Goal: Find contact information: Find contact information

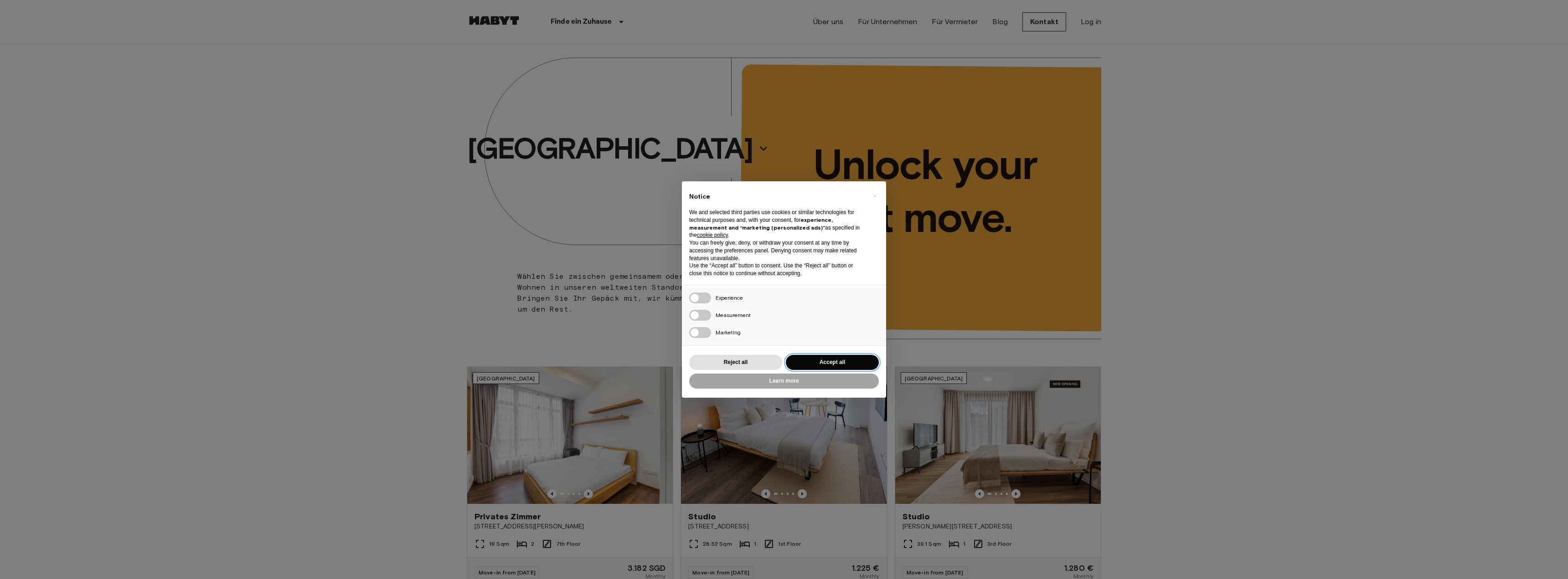
click at [818, 364] on button "Accept all" at bounding box center [832, 362] width 93 height 15
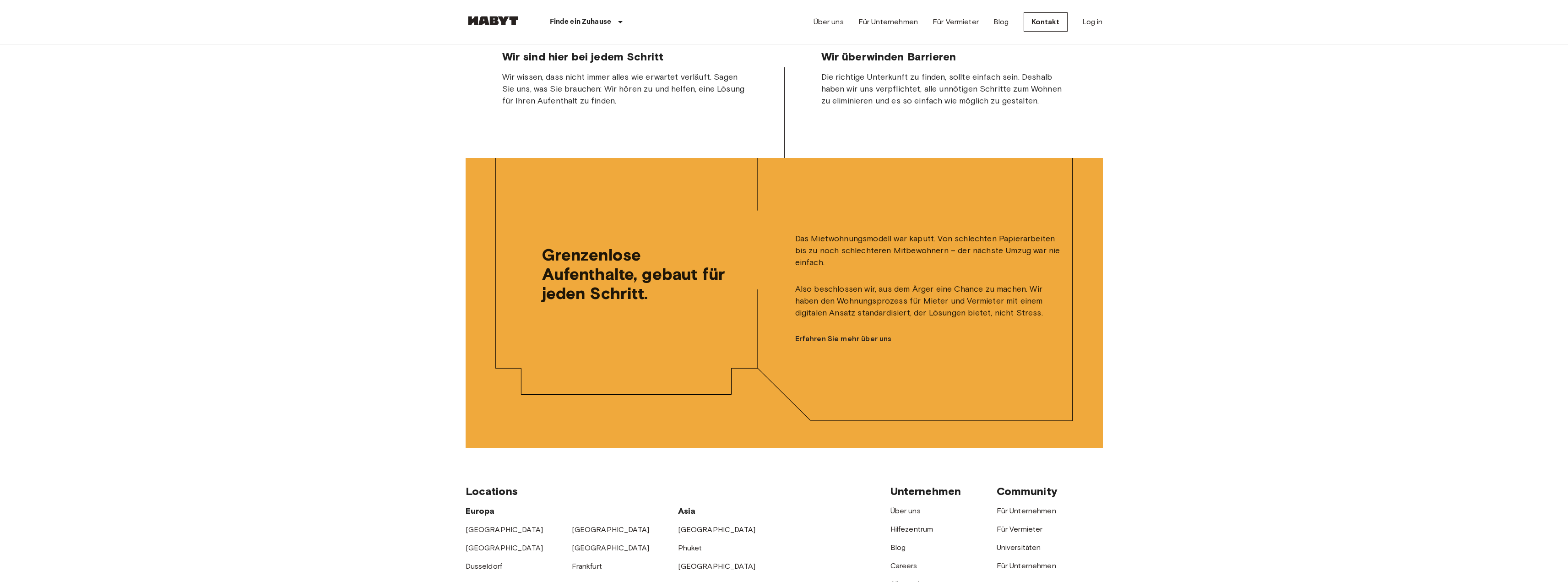
scroll to position [2309, 0]
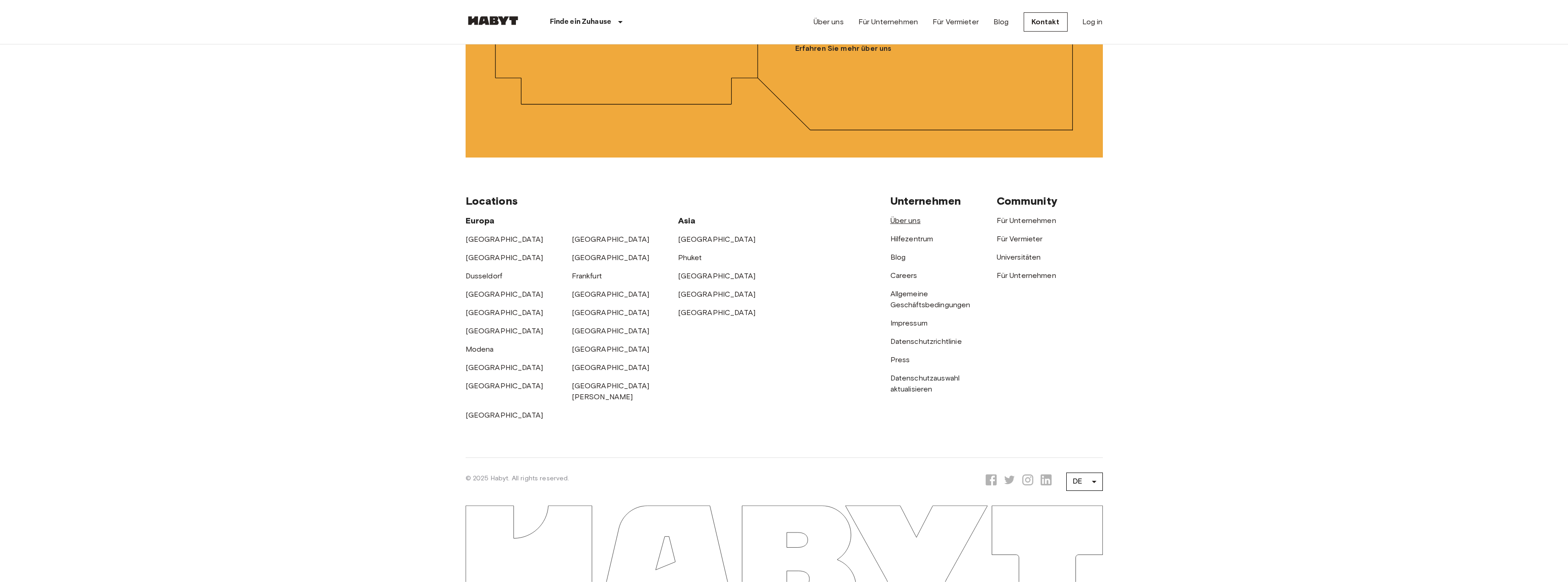
click at [916, 225] on link "Über uns" at bounding box center [905, 220] width 30 height 9
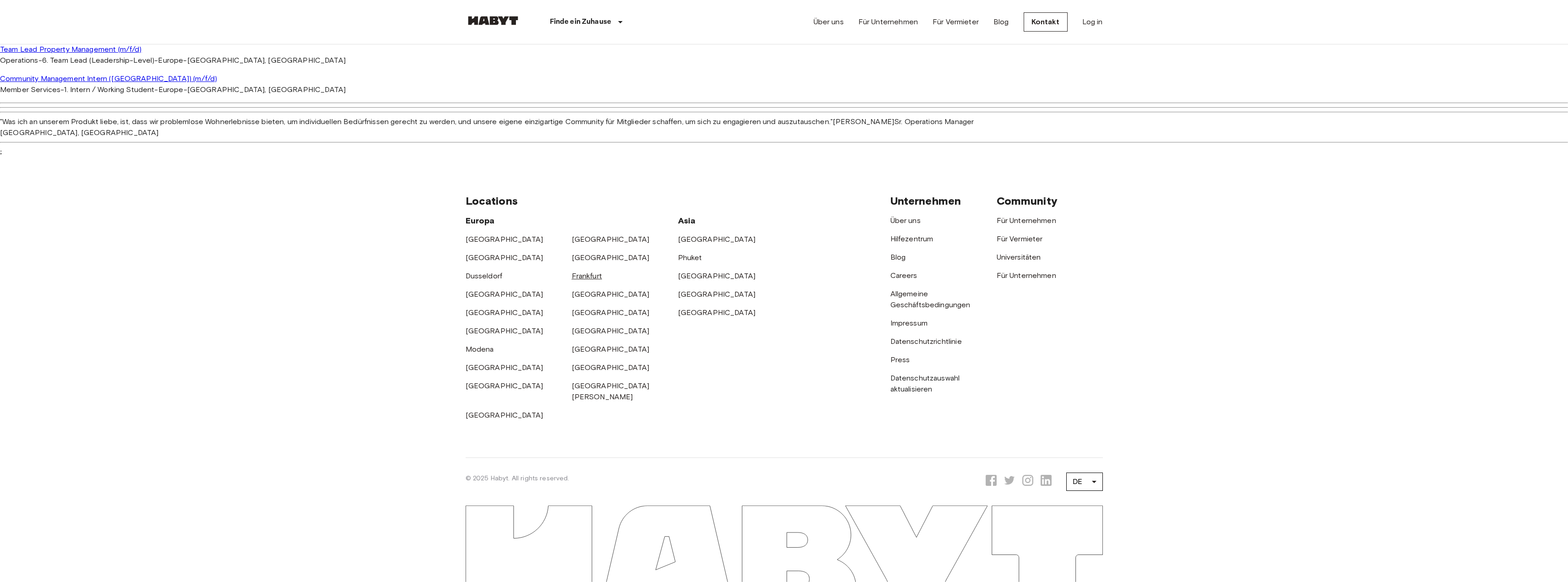
scroll to position [2995, 0]
click at [899, 327] on link "Impressum" at bounding box center [909, 323] width 37 height 9
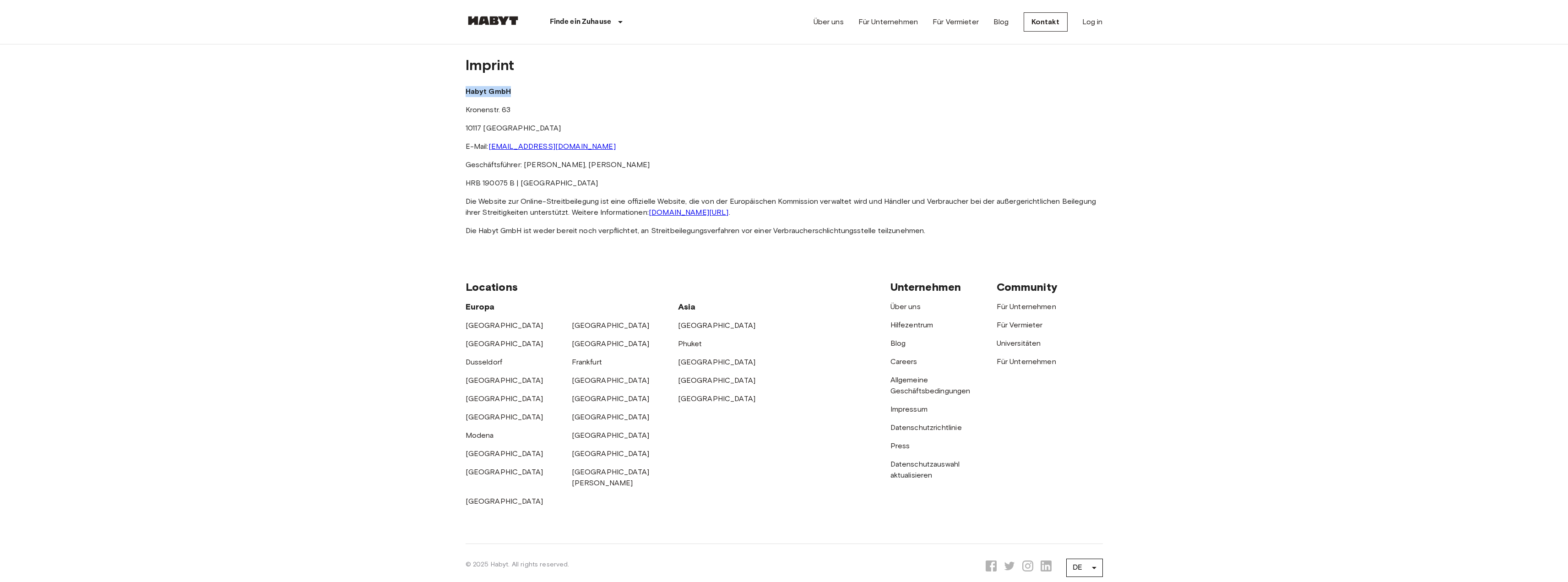
drag, startPoint x: 678, startPoint y: 134, endPoint x: 739, endPoint y: 138, distance: 61.1
click at [739, 97] on p "Habyt GmbH" at bounding box center [784, 92] width 637 height 11
click at [666, 136] on div "Imprint Habyt GmbH [STREET_ADDRESS] E-Mail: [EMAIL_ADDRESS][DOMAIN_NAME] Geschä…" at bounding box center [784, 145] width 637 height 182
drag, startPoint x: 676, startPoint y: 134, endPoint x: 729, endPoint y: 170, distance: 64.1
click at [729, 170] on div "Imprint Habyt GmbH [STREET_ADDRESS] E-Mail: [EMAIL_ADDRESS][DOMAIN_NAME] Geschä…" at bounding box center [784, 145] width 637 height 182
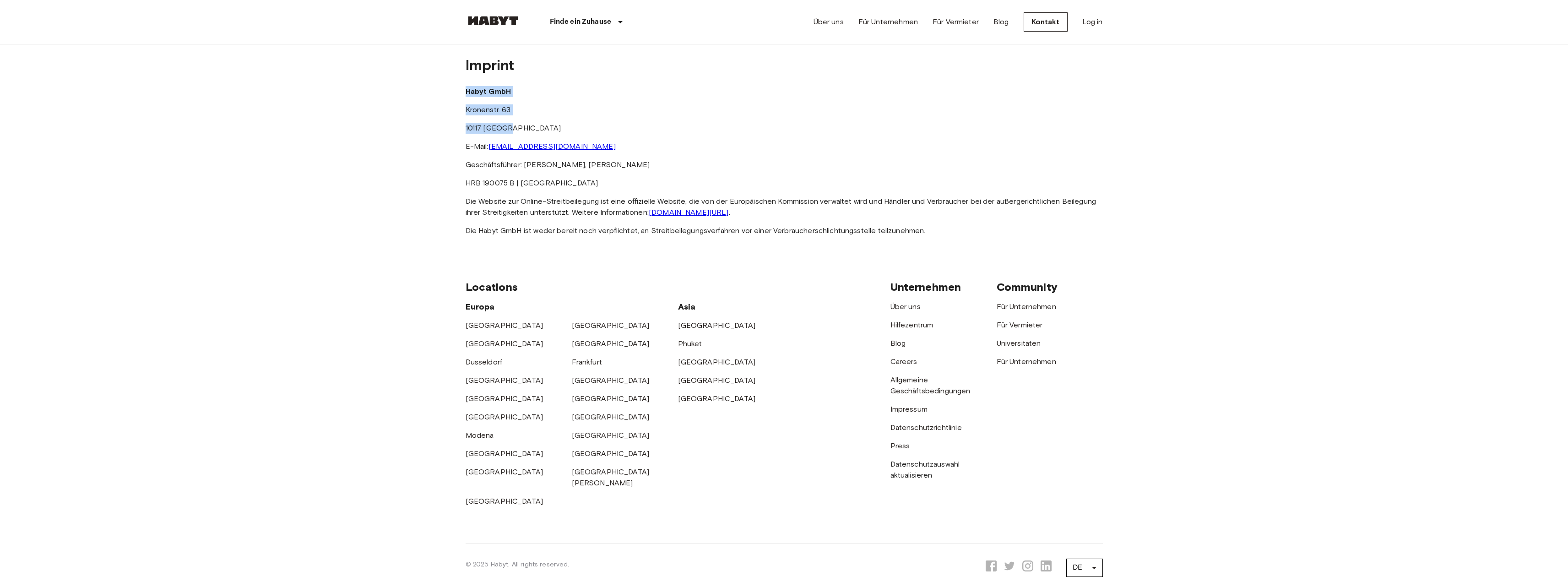
copy div "Habyt GmbH [STREET_ADDRESS]"
